Goal: Task Accomplishment & Management: Manage account settings

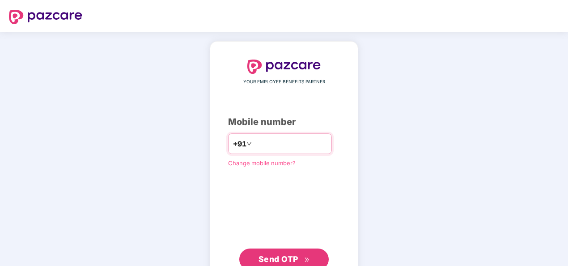
drag, startPoint x: 0, startPoint y: 0, endPoint x: 322, endPoint y: 144, distance: 353.2
click at [322, 144] on input "number" at bounding box center [290, 143] width 73 height 14
click at [312, 134] on div "**********" at bounding box center [280, 143] width 104 height 21
click at [308, 148] on input "**********" at bounding box center [290, 143] width 73 height 14
type input "*"
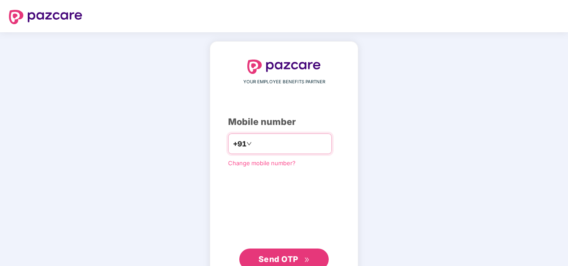
type input "**********"
click at [286, 258] on span "Send OTP" at bounding box center [278, 258] width 40 height 9
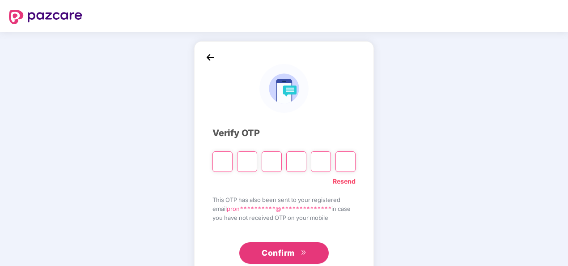
paste input "*"
type input "*"
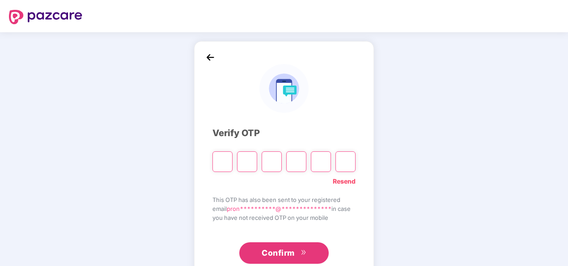
type input "*"
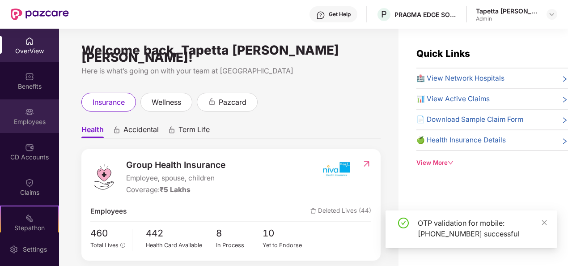
click at [25, 129] on div "Employees" at bounding box center [29, 116] width 59 height 34
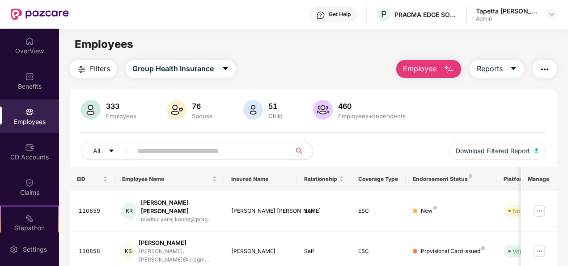
click at [184, 155] on input "text" at bounding box center [208, 150] width 142 height 13
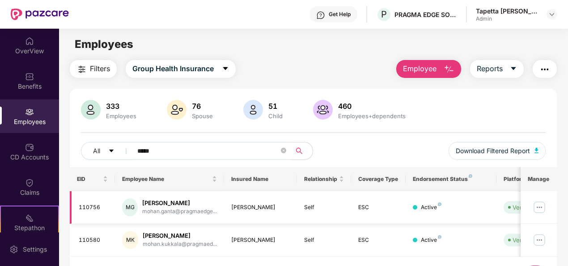
type input "*****"
drag, startPoint x: 541, startPoint y: 207, endPoint x: 537, endPoint y: 211, distance: 5.7
click at [541, 207] on img at bounding box center [539, 207] width 14 height 14
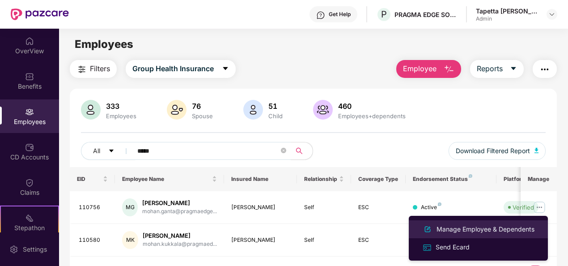
click at [461, 231] on div "Manage Employee & Dependents" at bounding box center [485, 229] width 101 height 10
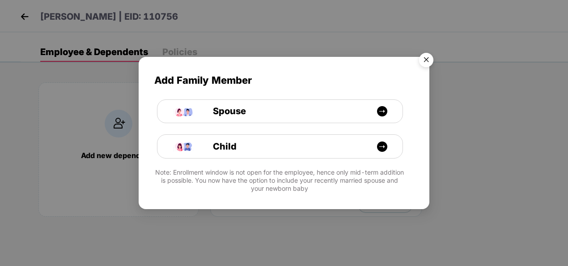
click at [433, 60] on img "Close" at bounding box center [426, 61] width 25 height 25
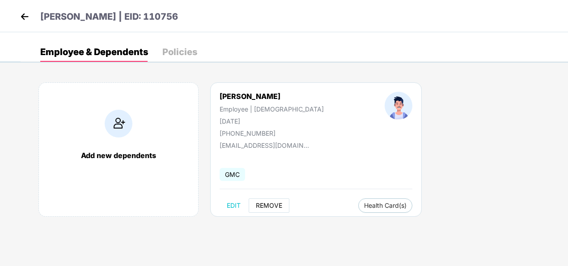
click at [265, 203] on span "REMOVE" at bounding box center [269, 205] width 26 height 7
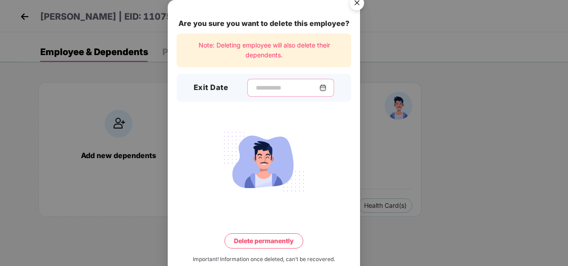
click at [271, 89] on input at bounding box center [287, 87] width 64 height 9
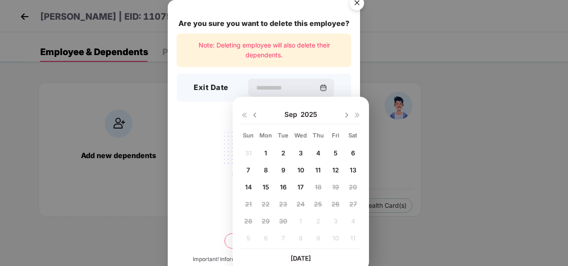
click at [337, 169] on span "12" at bounding box center [335, 170] width 7 height 8
type input "**********"
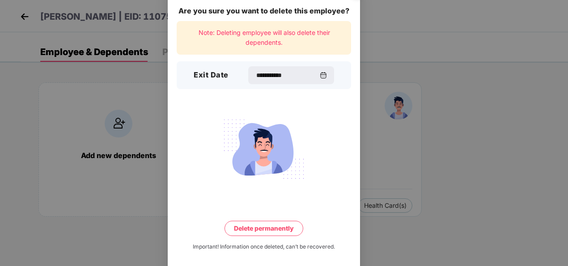
scroll to position [20, 0]
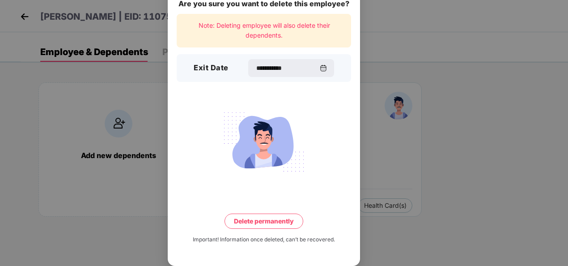
click at [252, 216] on button "Delete permanently" at bounding box center [263, 220] width 79 height 15
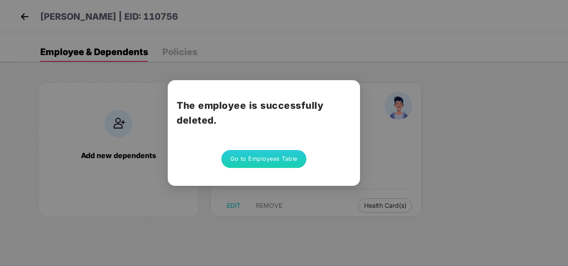
scroll to position [0, 0]
click at [233, 149] on div "The employee is successfully deleted. Go to Employees Table" at bounding box center [264, 133] width 192 height 106
click at [235, 154] on button "Go to Employees Table" at bounding box center [263, 159] width 85 height 18
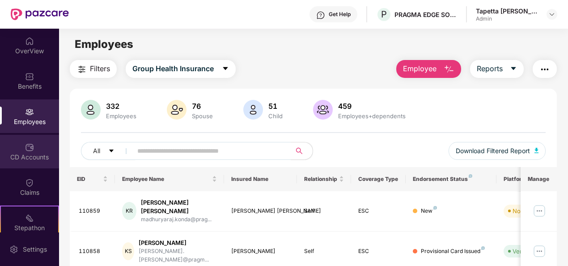
click at [22, 153] on div "CD Accounts" at bounding box center [29, 156] width 59 height 9
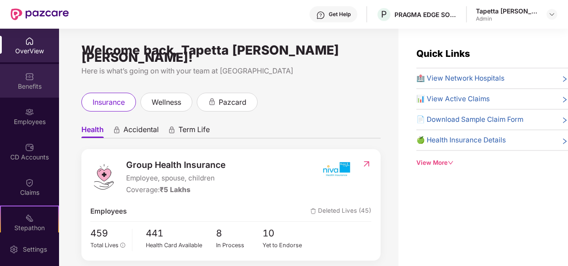
click at [13, 88] on div "Benefits" at bounding box center [29, 86] width 59 height 9
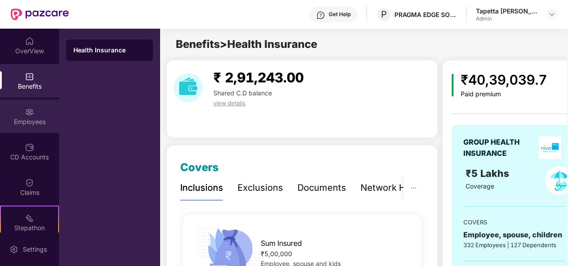
click at [26, 119] on div "Employees" at bounding box center [29, 121] width 59 height 9
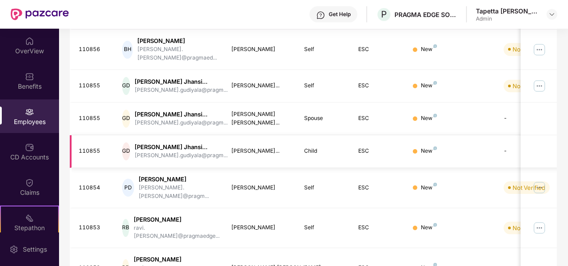
scroll to position [282, 0]
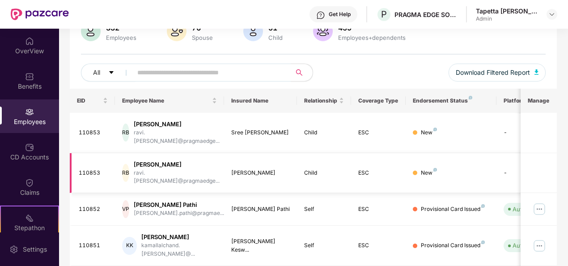
scroll to position [66, 0]
